Goal: Task Accomplishment & Management: Complete application form

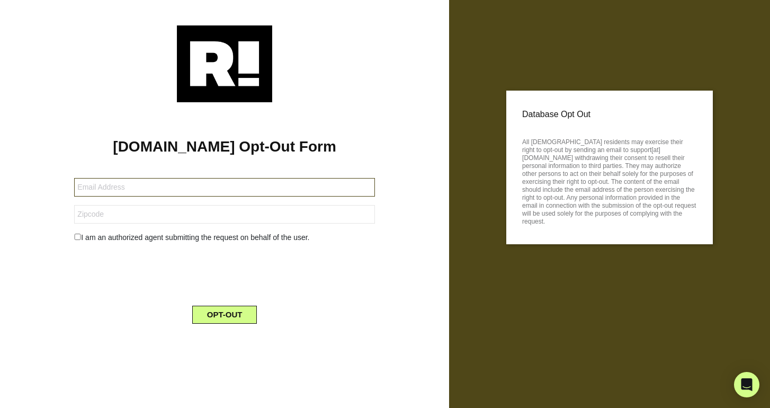
click at [101, 190] on input "text" at bounding box center [224, 187] width 300 height 19
type input "[EMAIL_ADDRESS][DOMAIN_NAME]"
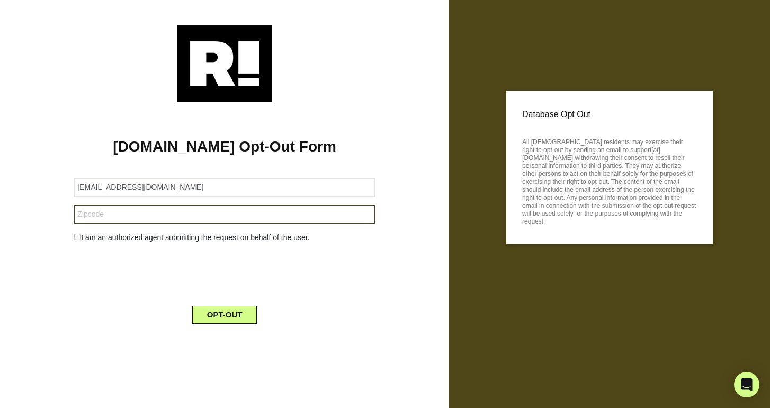
click at [81, 216] on input "text" at bounding box center [224, 214] width 300 height 19
type input "11557"
click at [76, 235] on input "checkbox" at bounding box center [77, 237] width 7 height 6
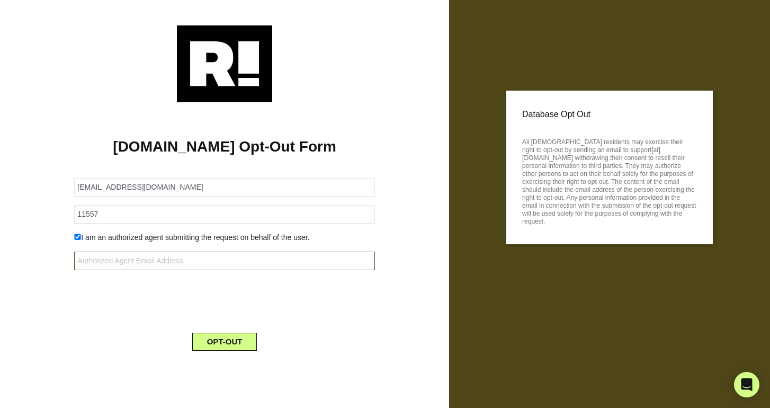
click at [133, 263] on input "text" at bounding box center [224, 261] width 300 height 19
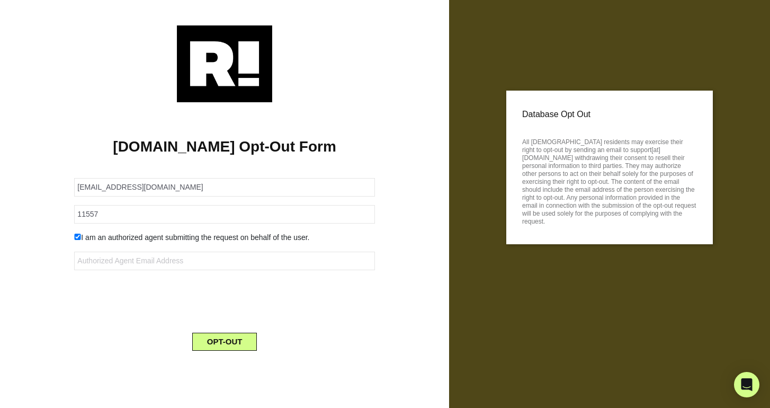
click at [78, 237] on input "checkbox" at bounding box center [77, 237] width 7 height 6
checkbox input "false"
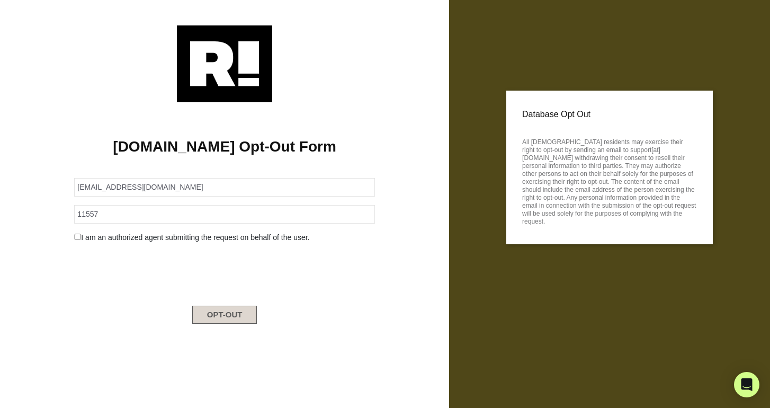
click at [220, 314] on button "OPT-OUT" at bounding box center [224, 315] width 65 height 18
